Goal: Task Accomplishment & Management: Use online tool/utility

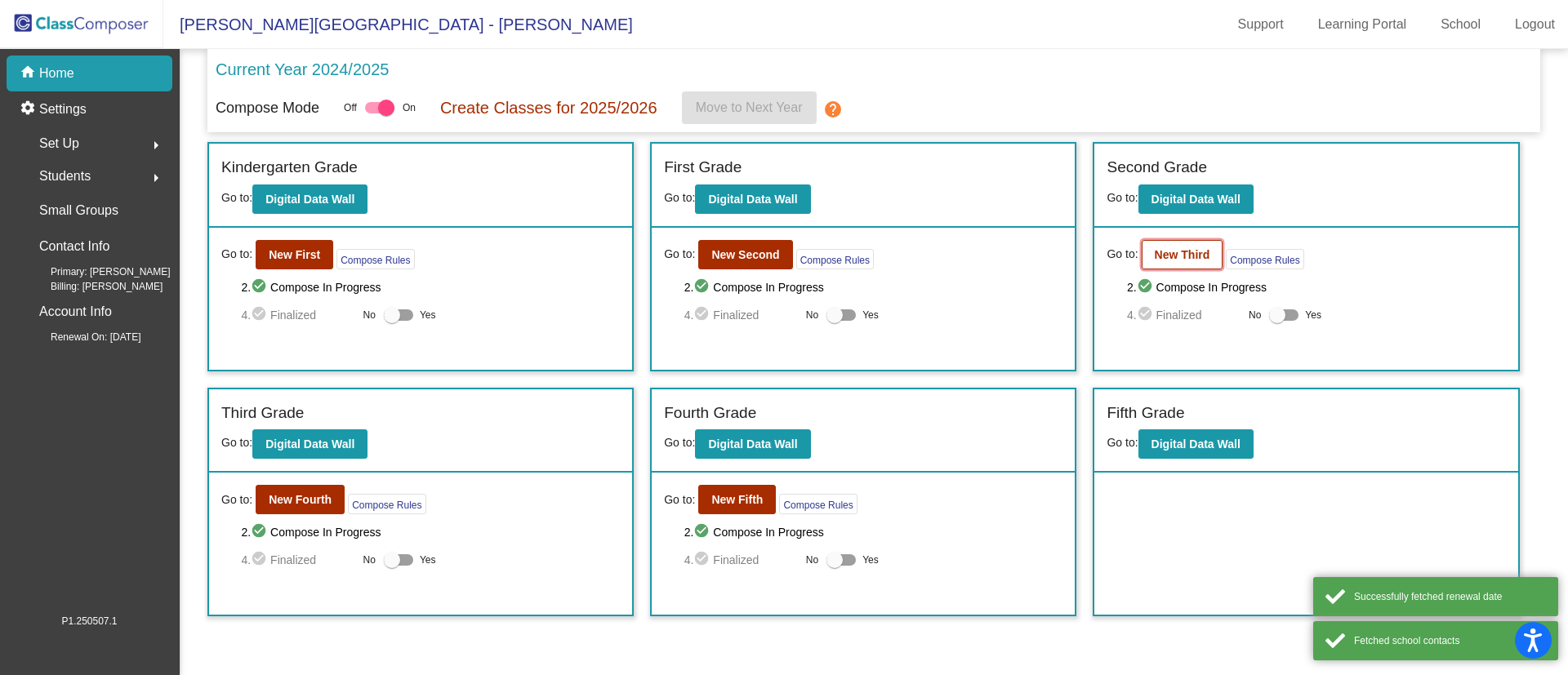
click at [1178, 257] on b "New Third" at bounding box center [1182, 254] width 56 height 13
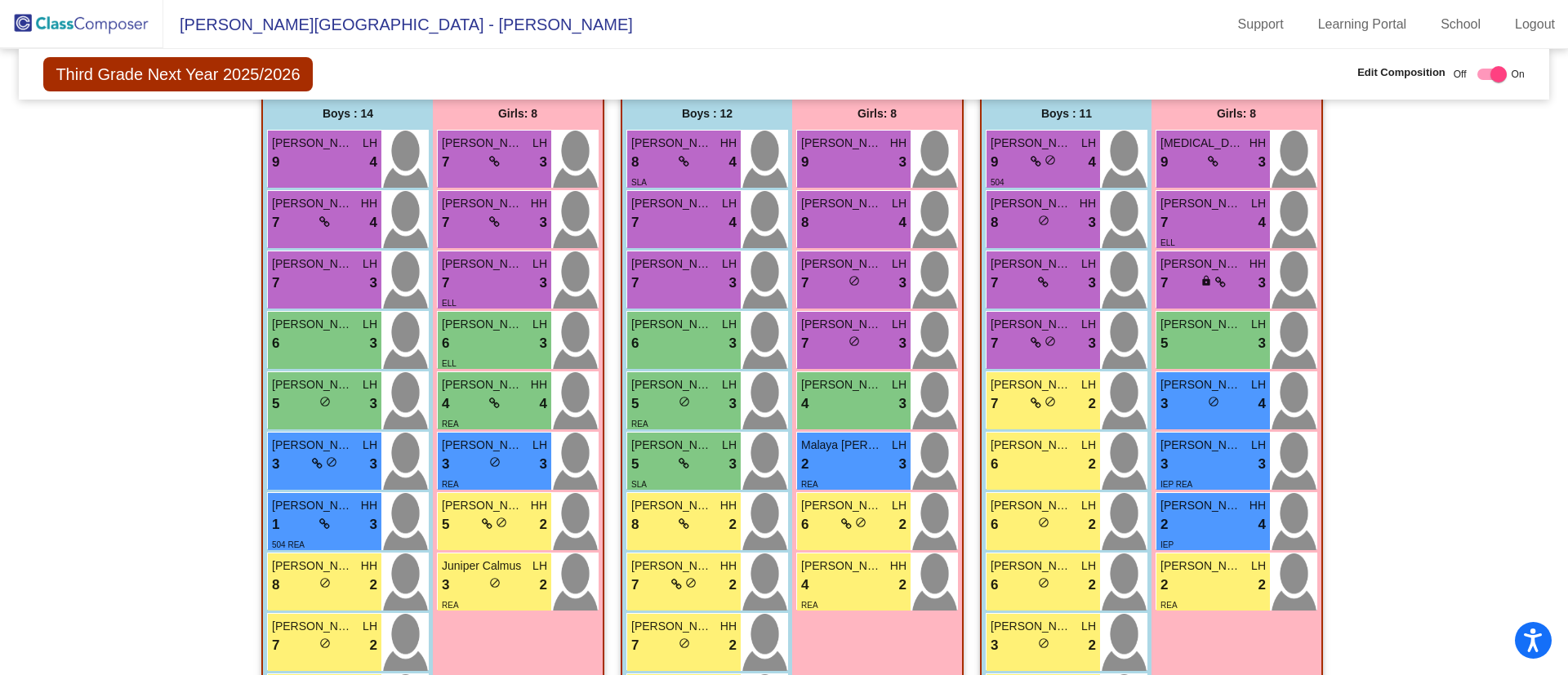
scroll to position [353, 0]
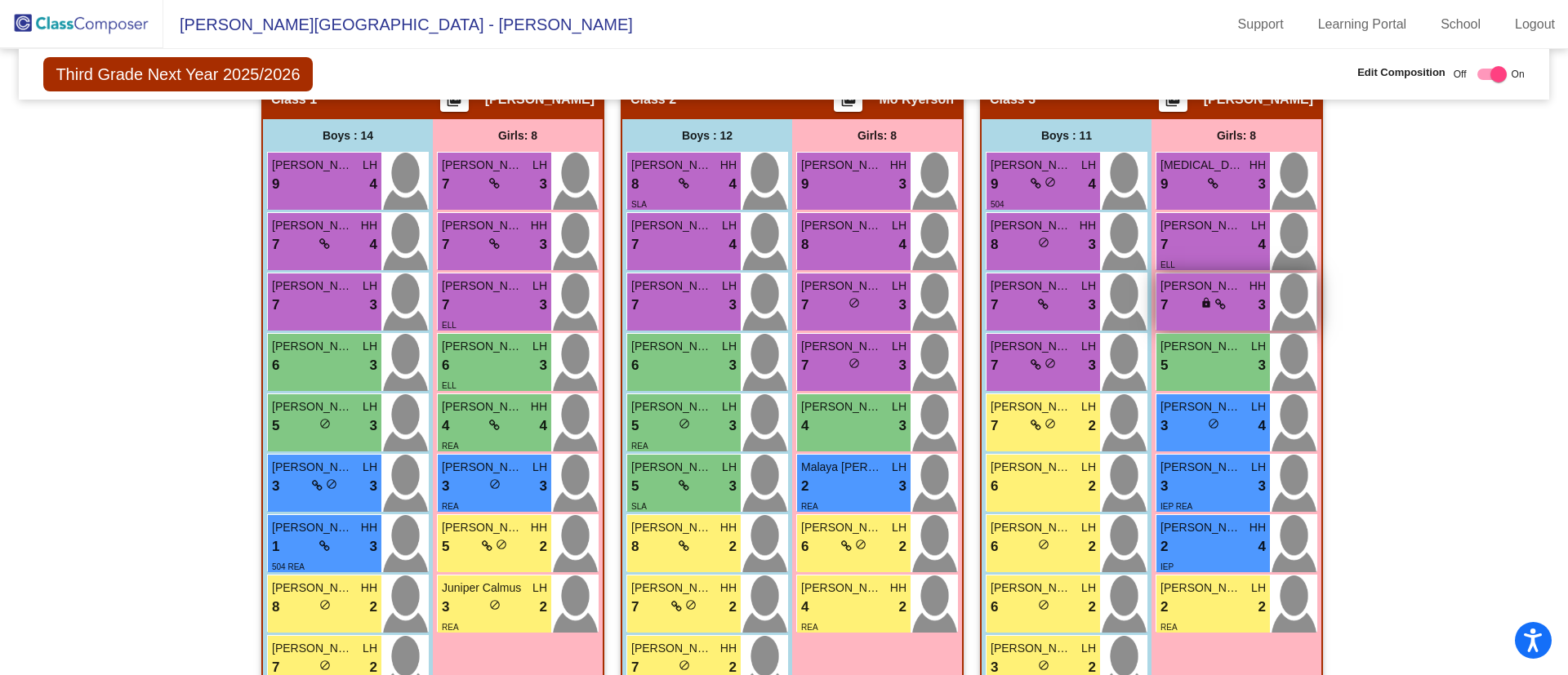
click at [1207, 295] on div "7 lock do_not_disturb_alt 3" at bounding box center [1213, 305] width 105 height 21
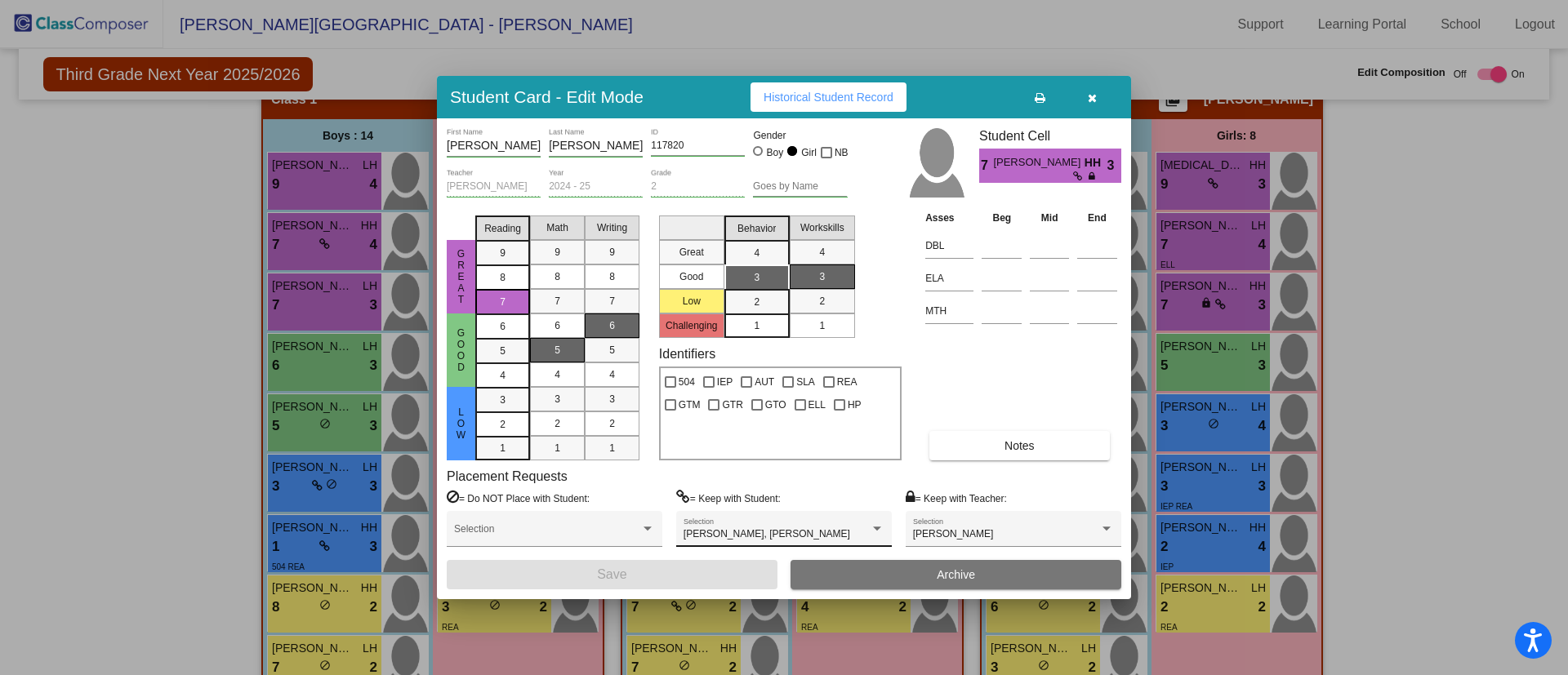
click at [877, 518] on div "[PERSON_NAME], [PERSON_NAME] Selection" at bounding box center [784, 533] width 201 height 29
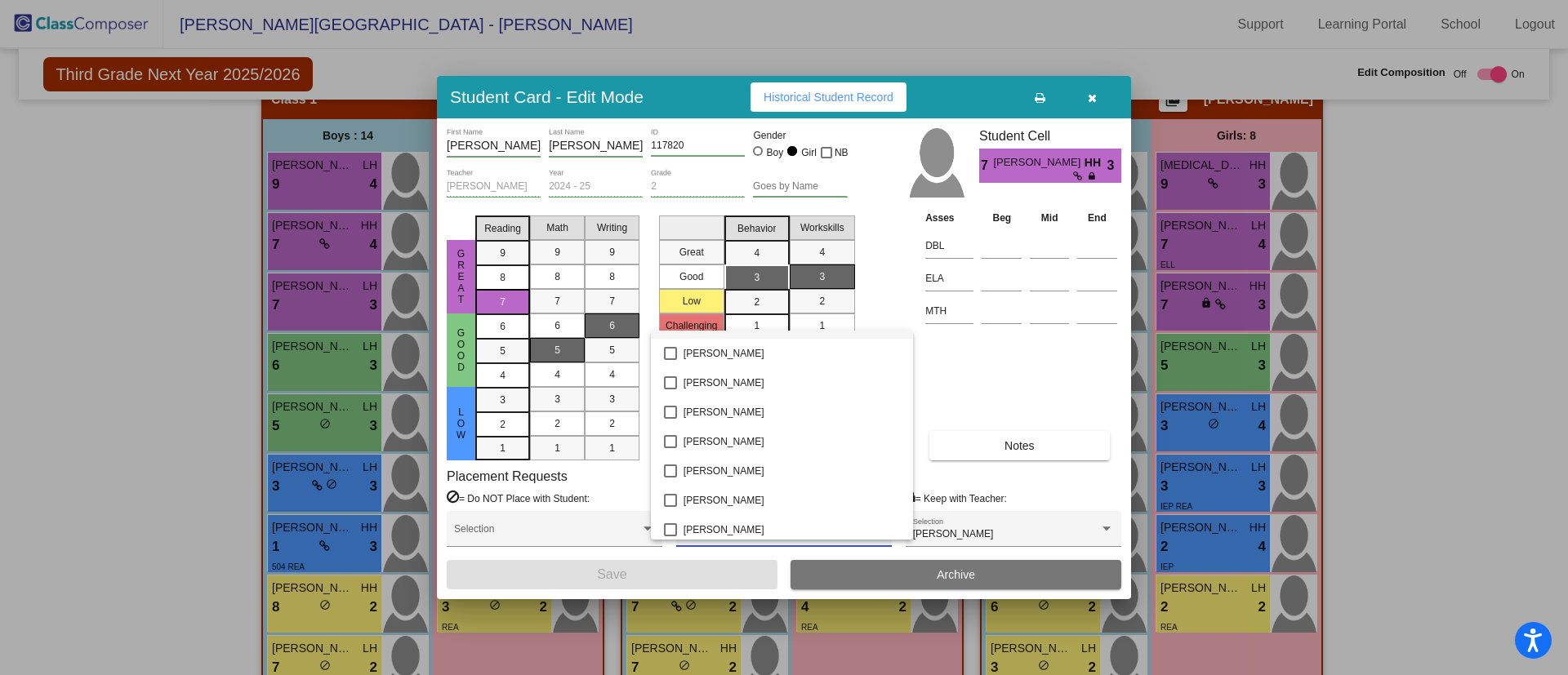
scroll to position [0, 0]
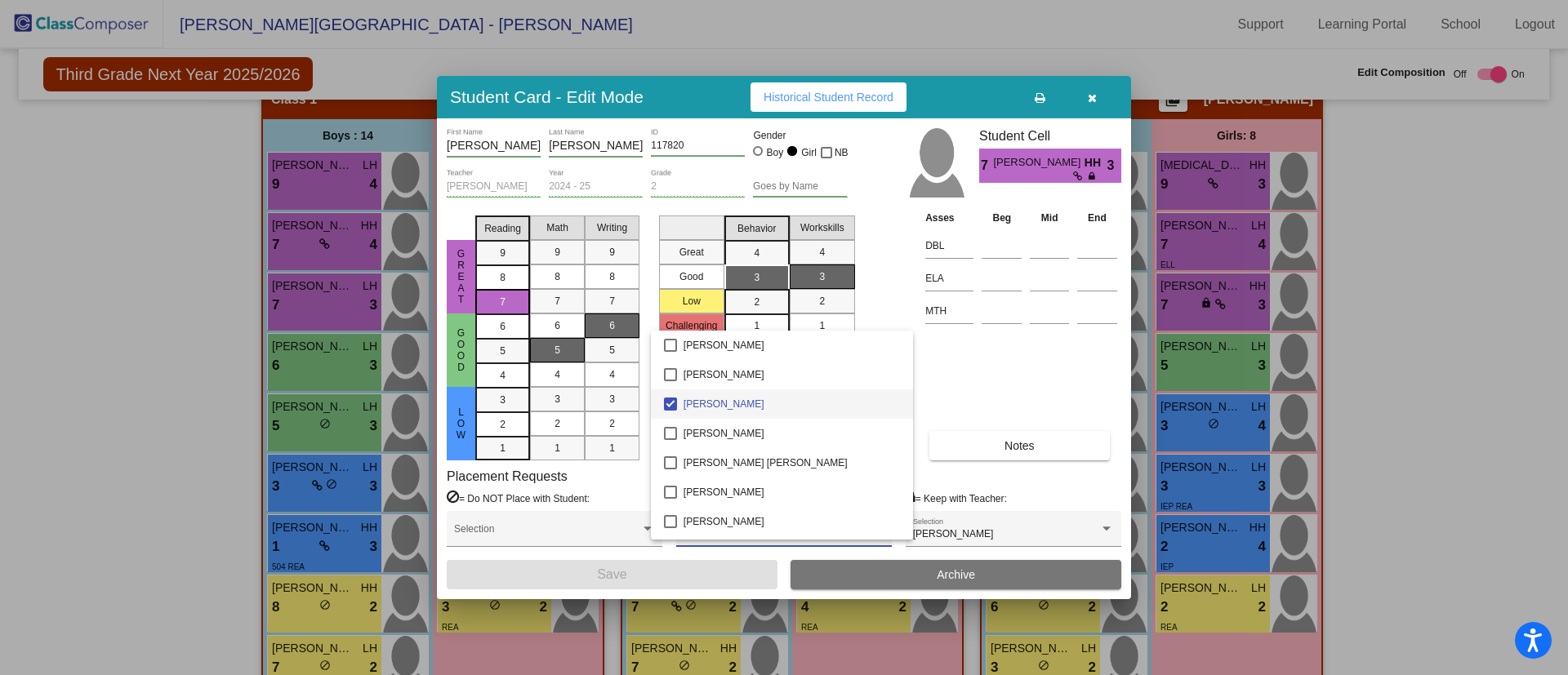
click at [1044, 496] on div at bounding box center [784, 338] width 1568 height 675
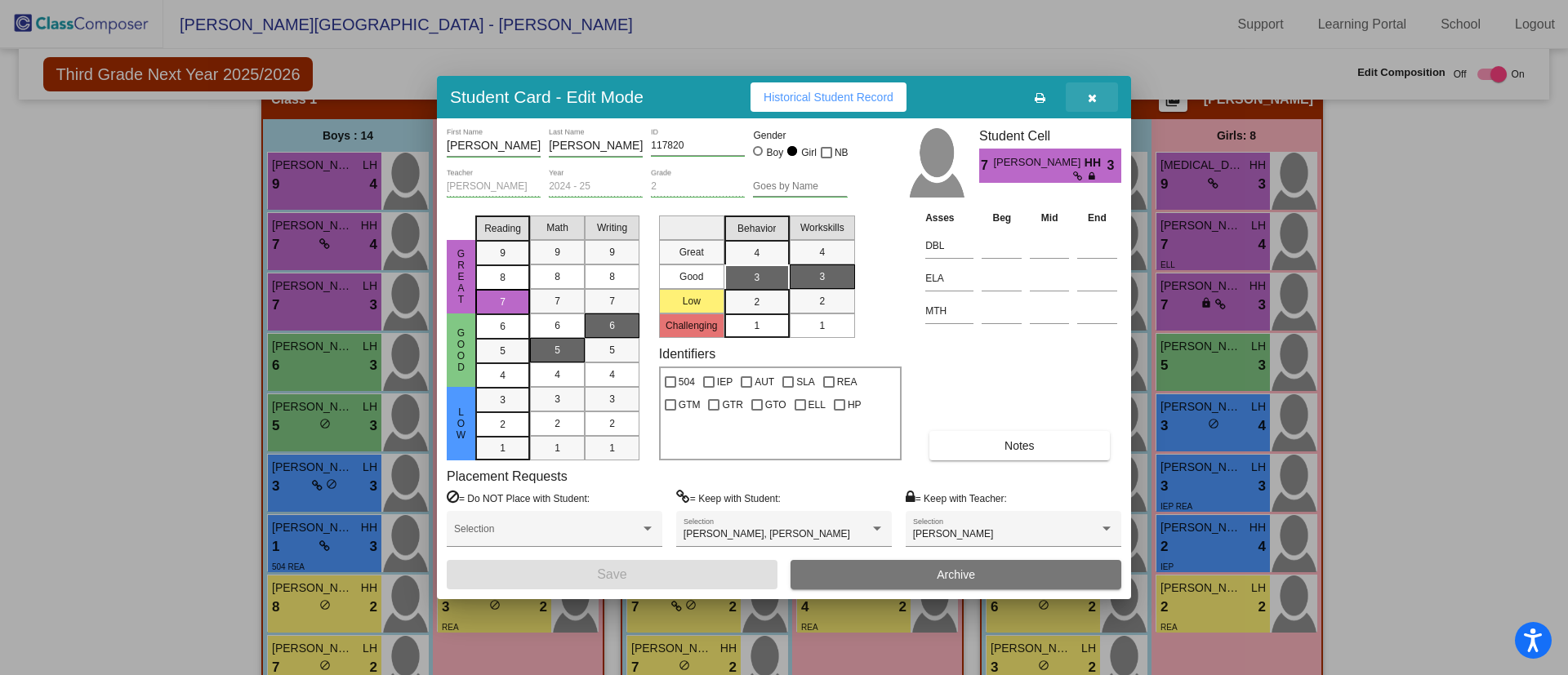
click at [1092, 93] on icon "button" at bounding box center [1092, 99] width 9 height 12
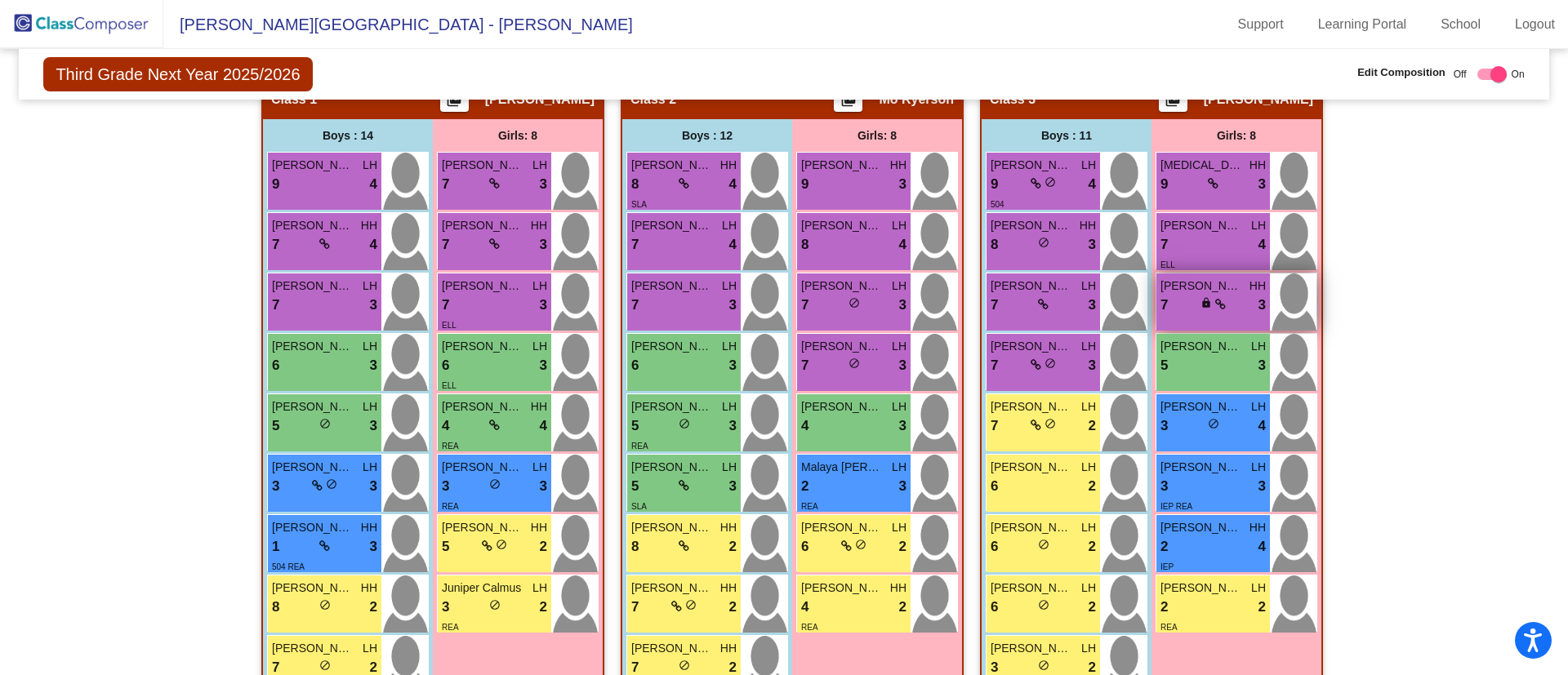
click at [1224, 297] on div "7 lock do_not_disturb_alt 3" at bounding box center [1213, 305] width 105 height 21
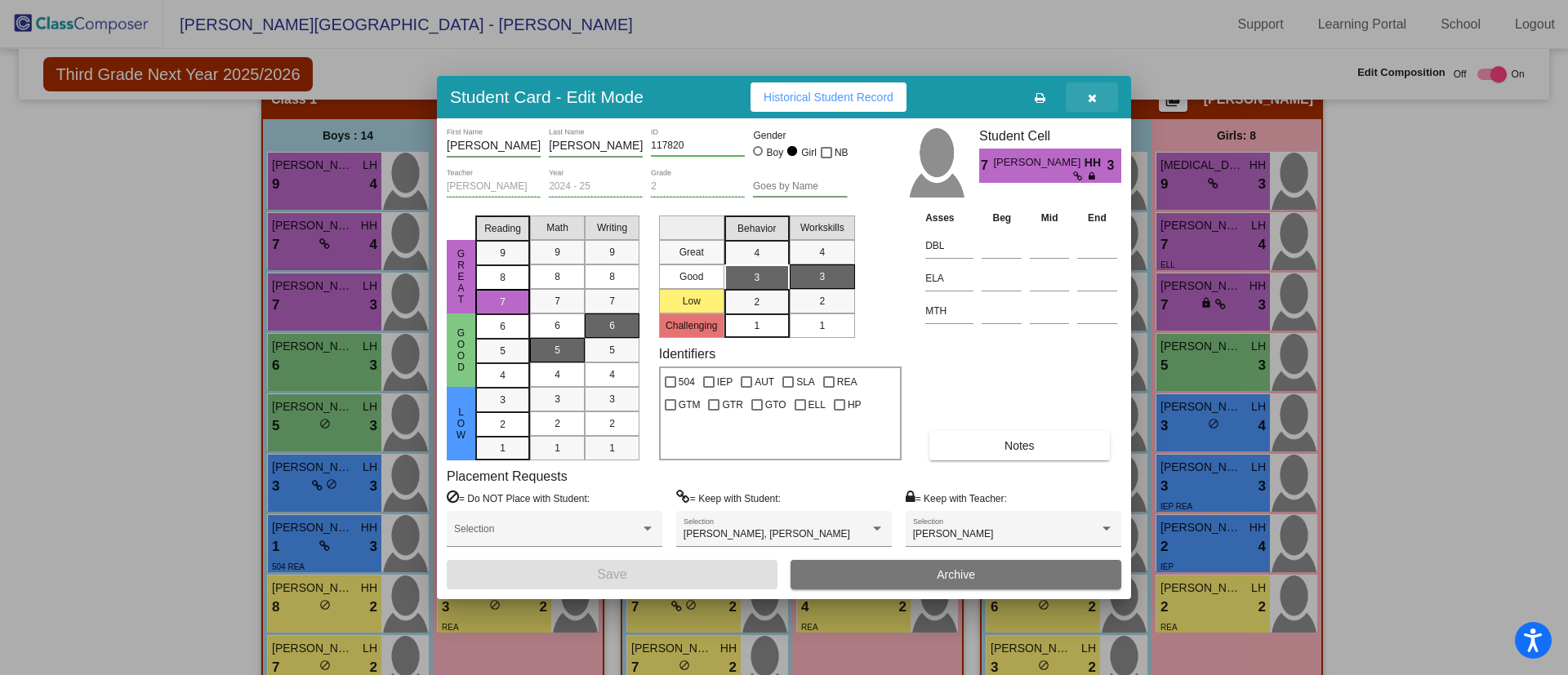
click at [1091, 100] on icon "button" at bounding box center [1092, 99] width 9 height 12
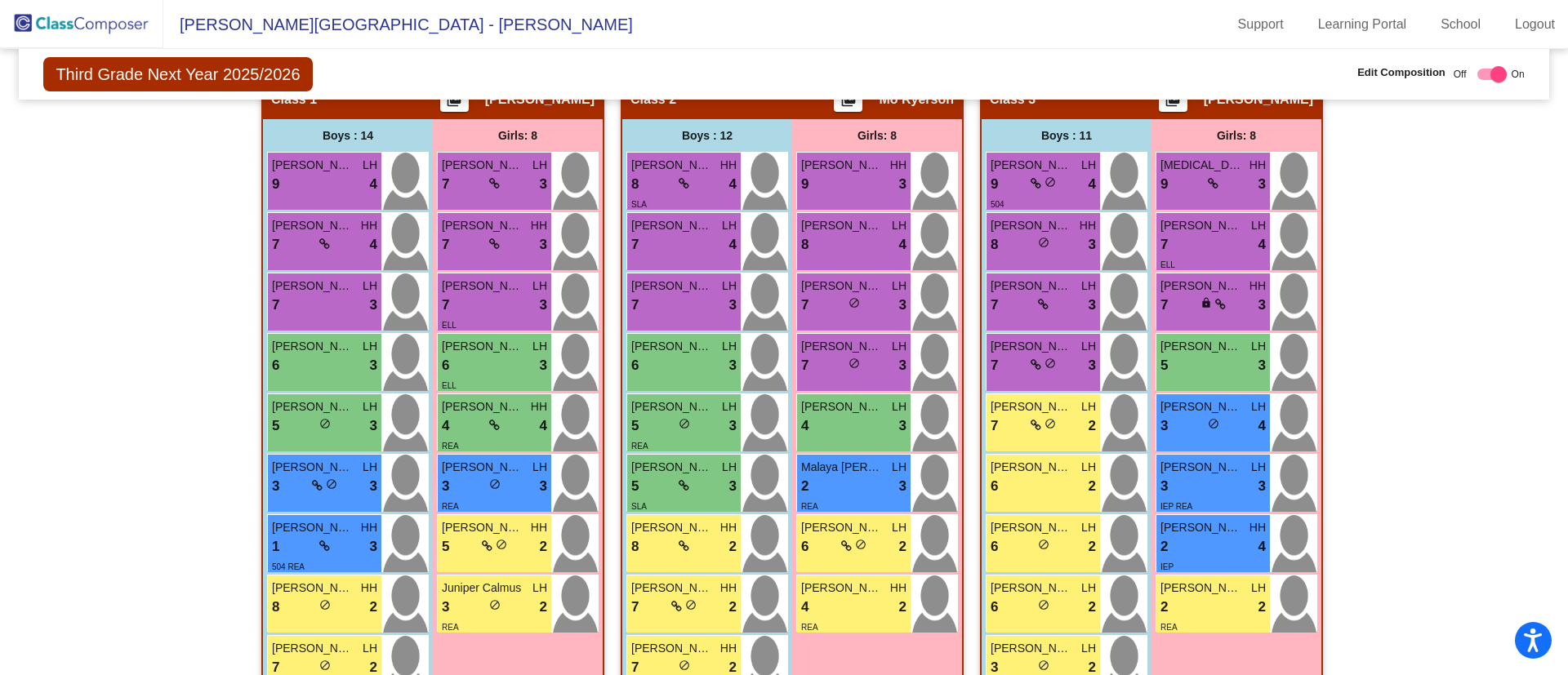
click at [1440, 314] on div "Hallway - Hallway Class picture_as_pdf Add Student First Name Last Name Student…" at bounding box center [784, 550] width 1505 height 945
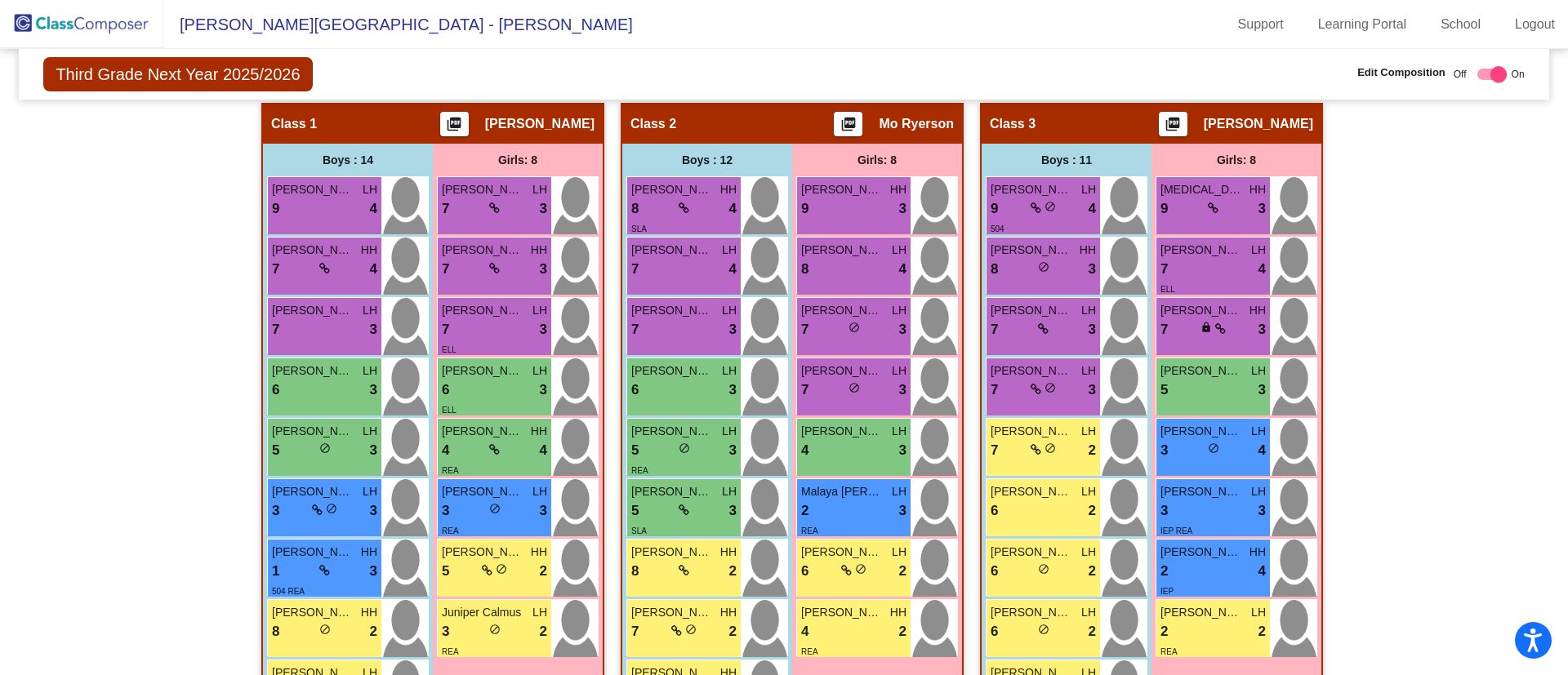
scroll to position [330, 0]
click at [783, 293] on div "[PERSON_NAME] [PERSON_NAME] 7 lock do_not_disturb_alt 4" at bounding box center [707, 264] width 162 height 58
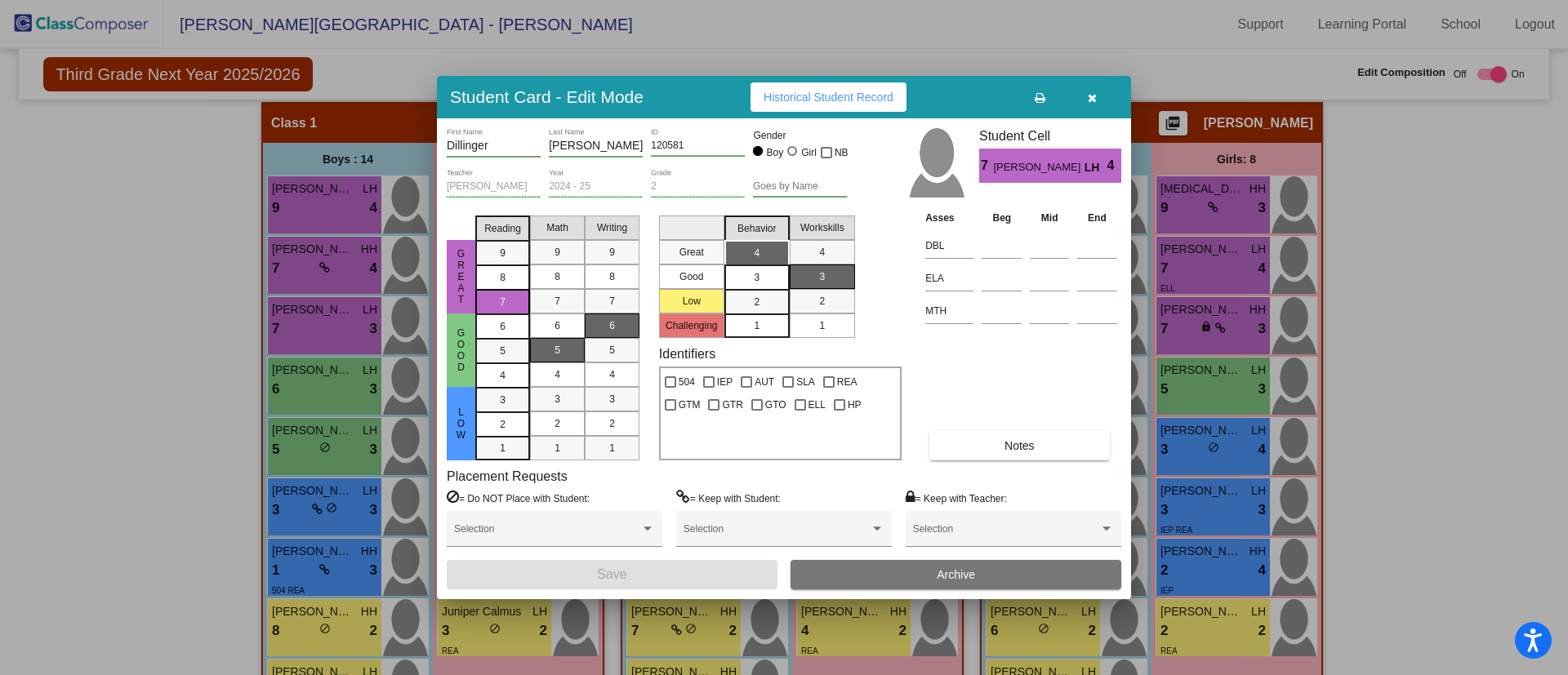
click at [1096, 99] on icon "button" at bounding box center [1092, 99] width 9 height 12
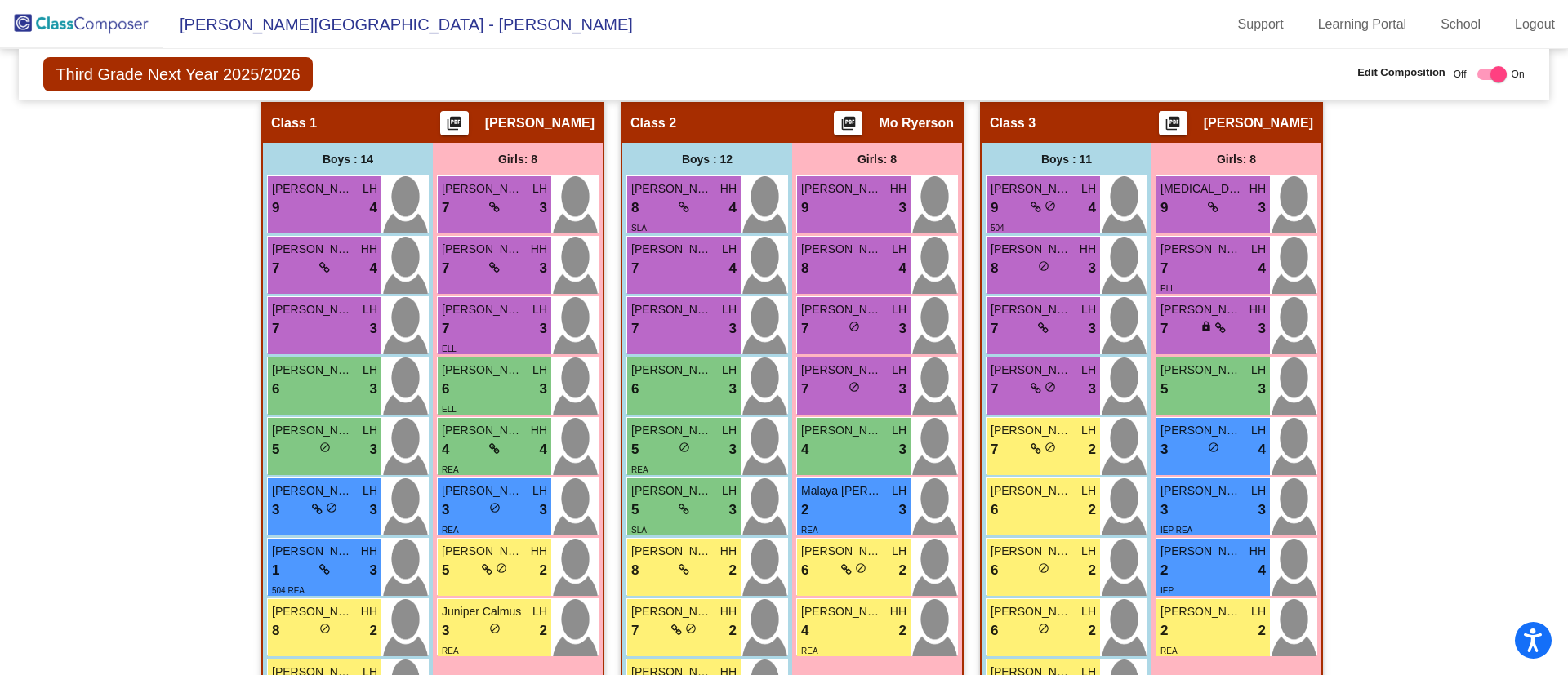
click at [141, 203] on div "Hallway - Hallway Class picture_as_pdf Add Student First Name Last Name Student…" at bounding box center [784, 575] width 1505 height 945
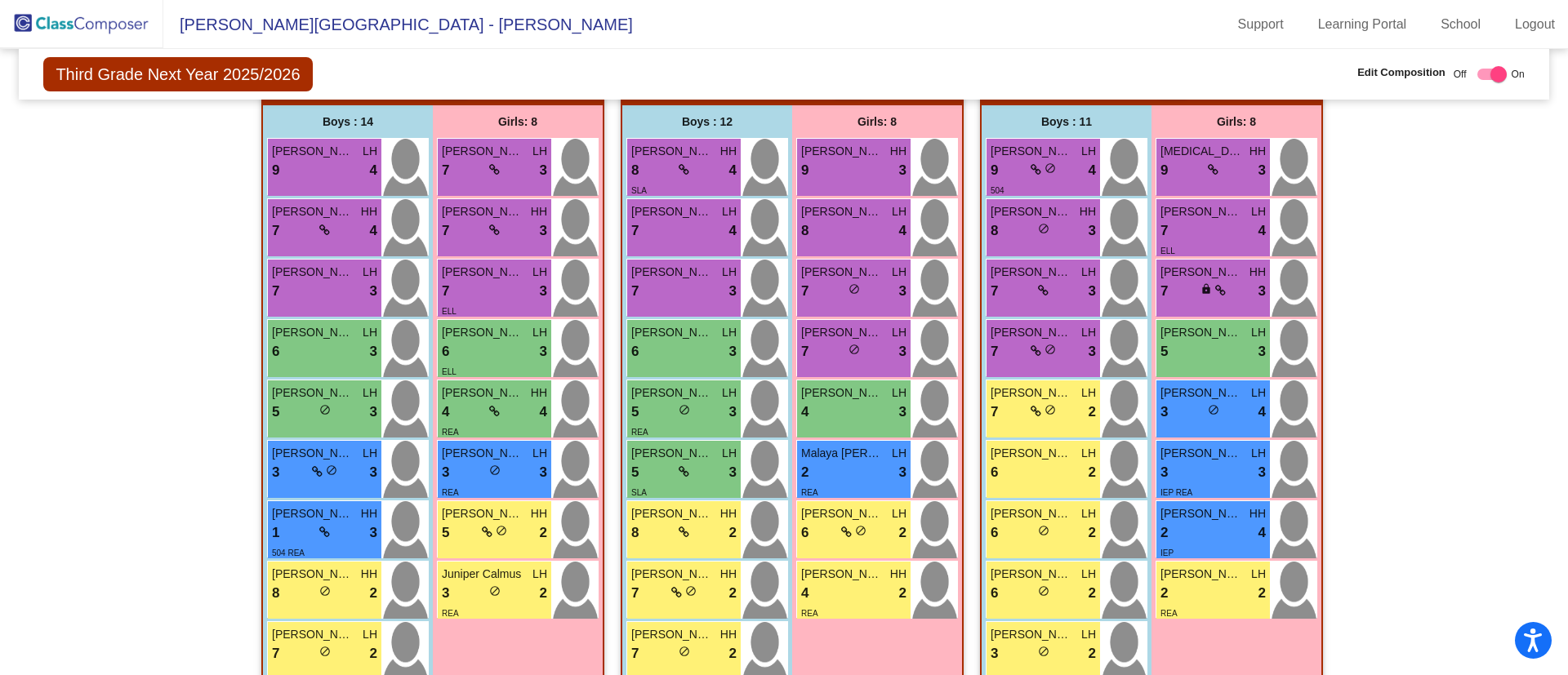
scroll to position [613, 0]
